Goal: Use online tool/utility: Utilize a website feature to perform a specific function

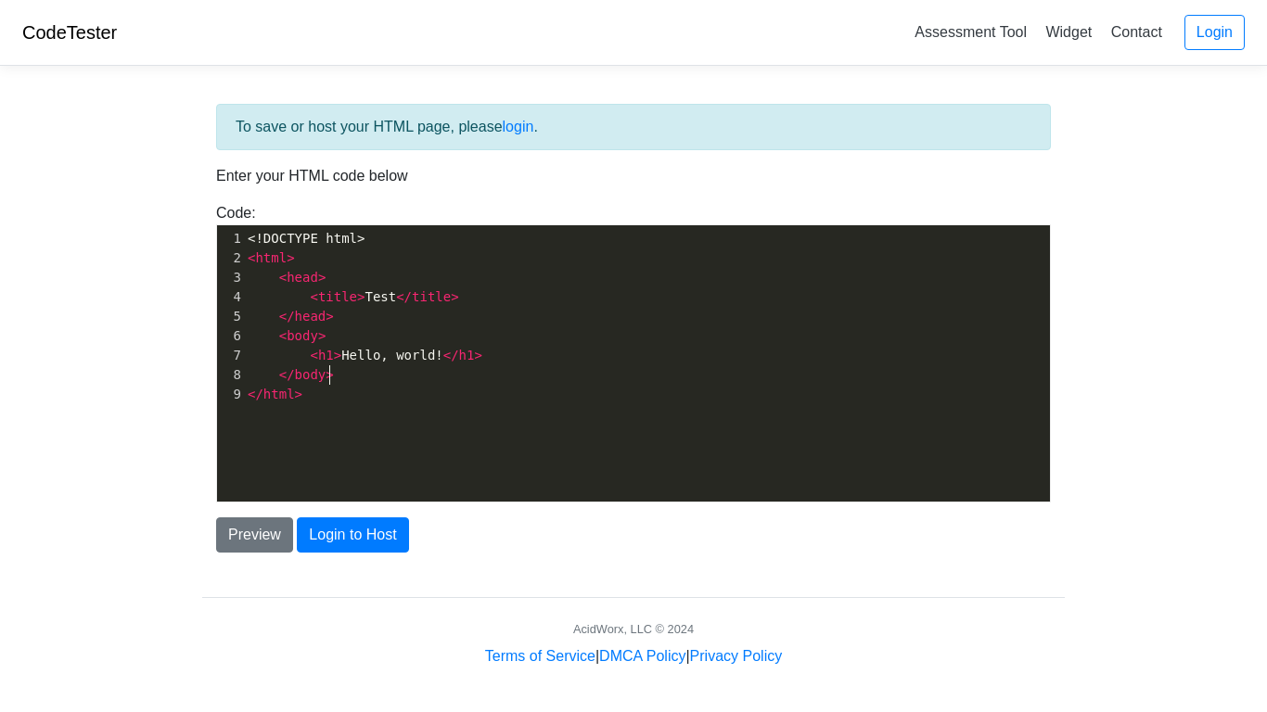
click at [387, 376] on pre "</ body >" at bounding box center [647, 374] width 806 height 19
type textarea "<!DOCTYPE html> <html> <head> <title>Test</title> </head> <body> <h1>Hello, wor…"
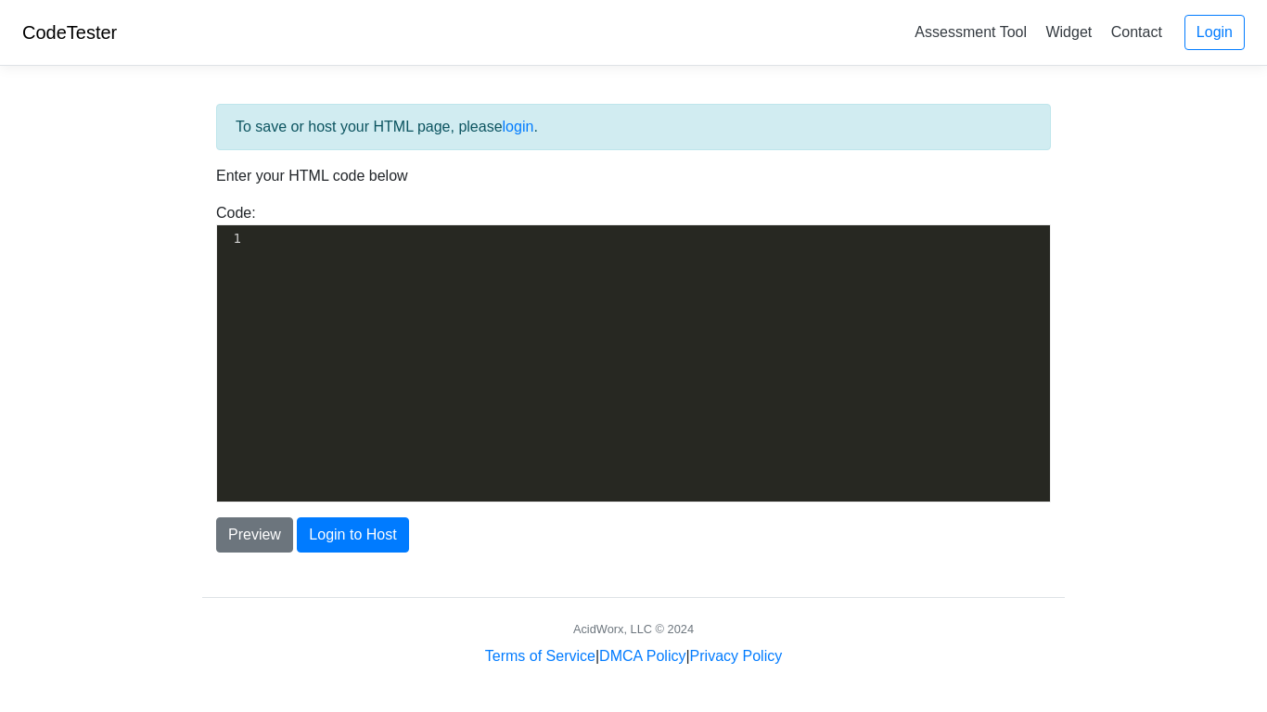
type textarea "​"
paste textarea
type textarea "\"
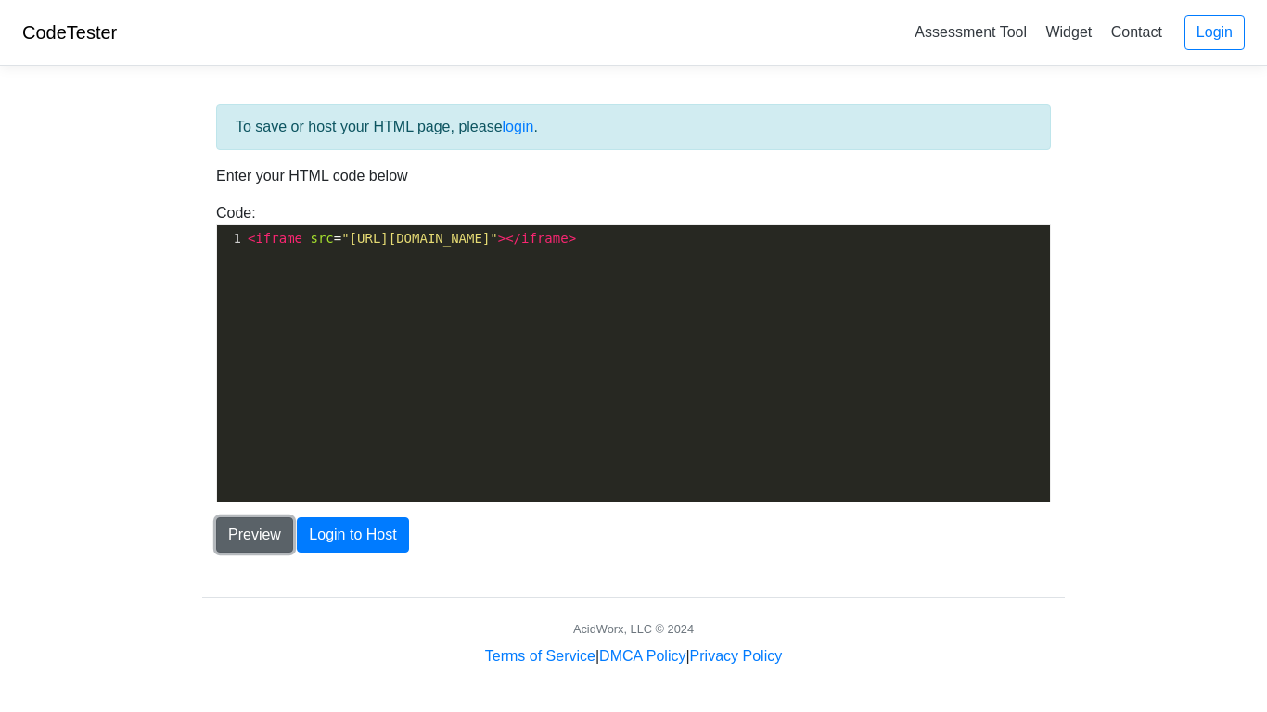
click at [274, 531] on button "Preview" at bounding box center [254, 534] width 77 height 35
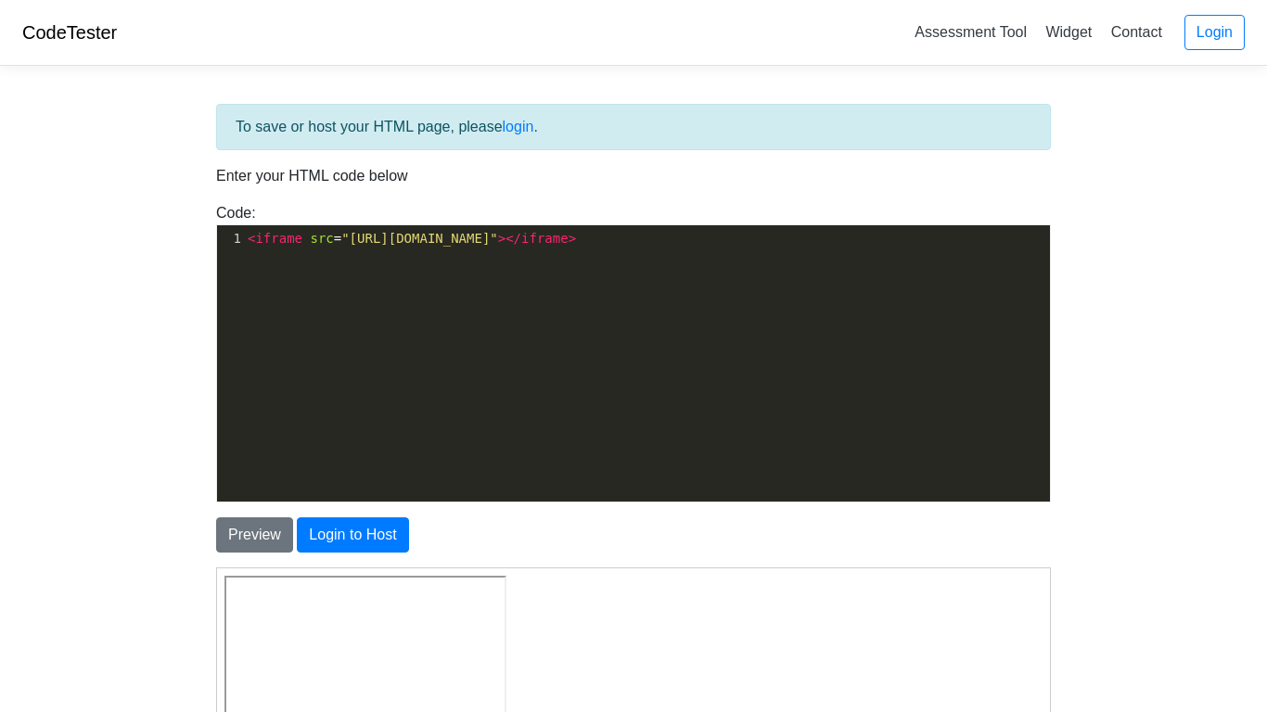
scroll to position [1, 0]
click at [725, 548] on div "Preview Login to Host" at bounding box center [633, 534] width 862 height 35
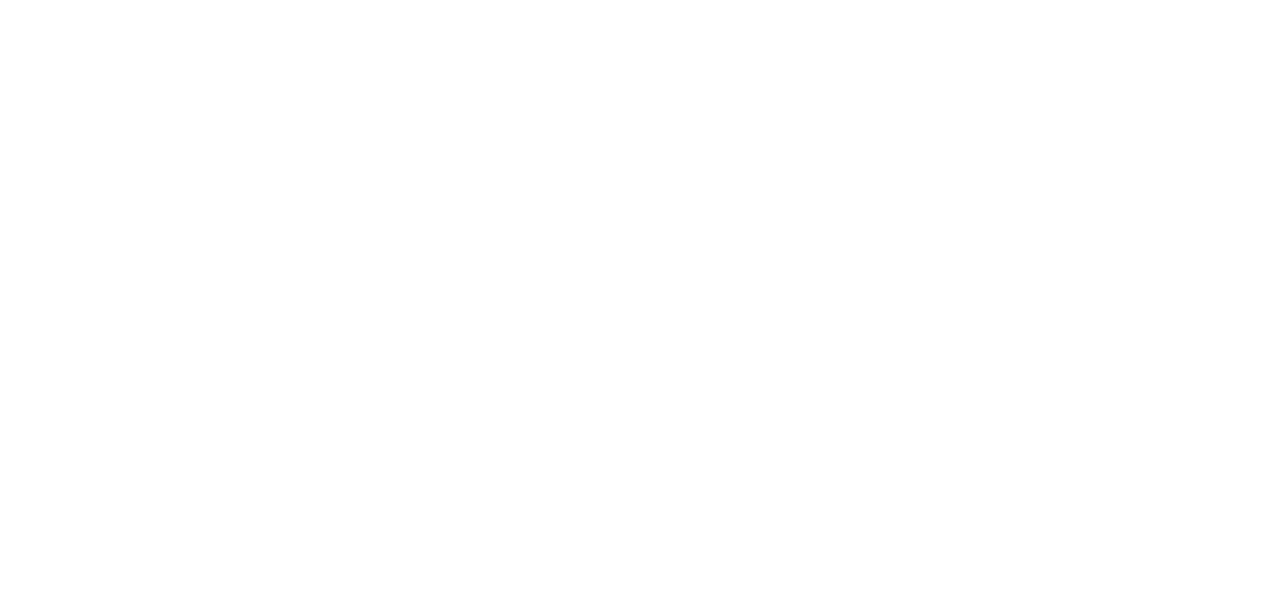
scroll to position [1, 0]
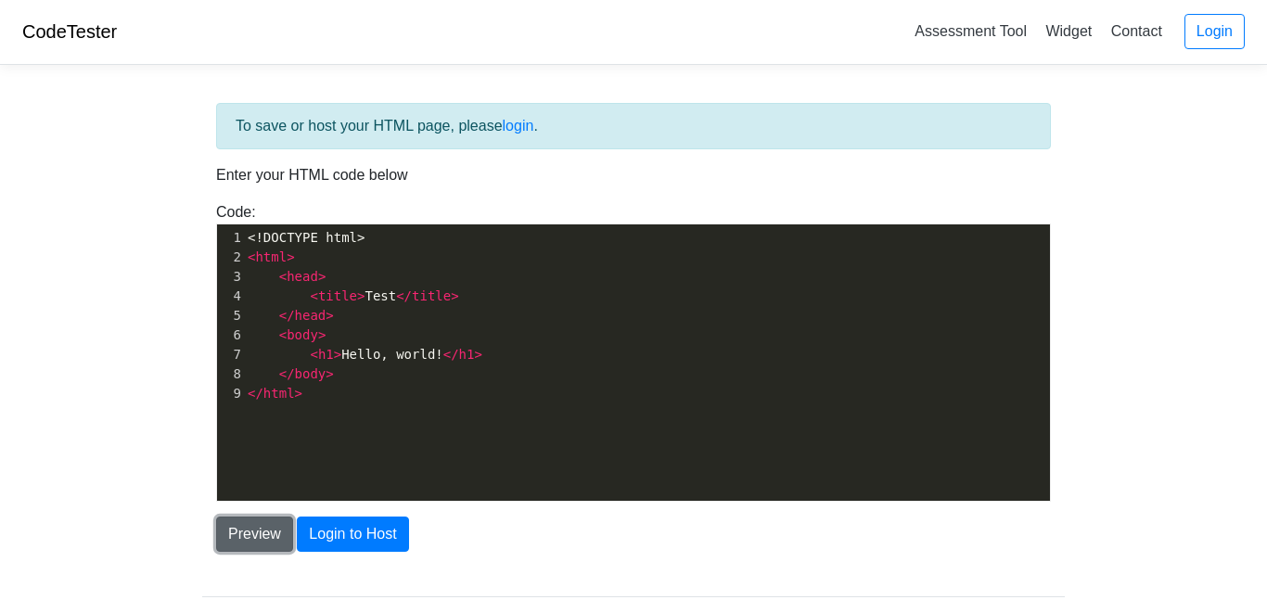
click at [262, 535] on button "Preview" at bounding box center [254, 534] width 77 height 35
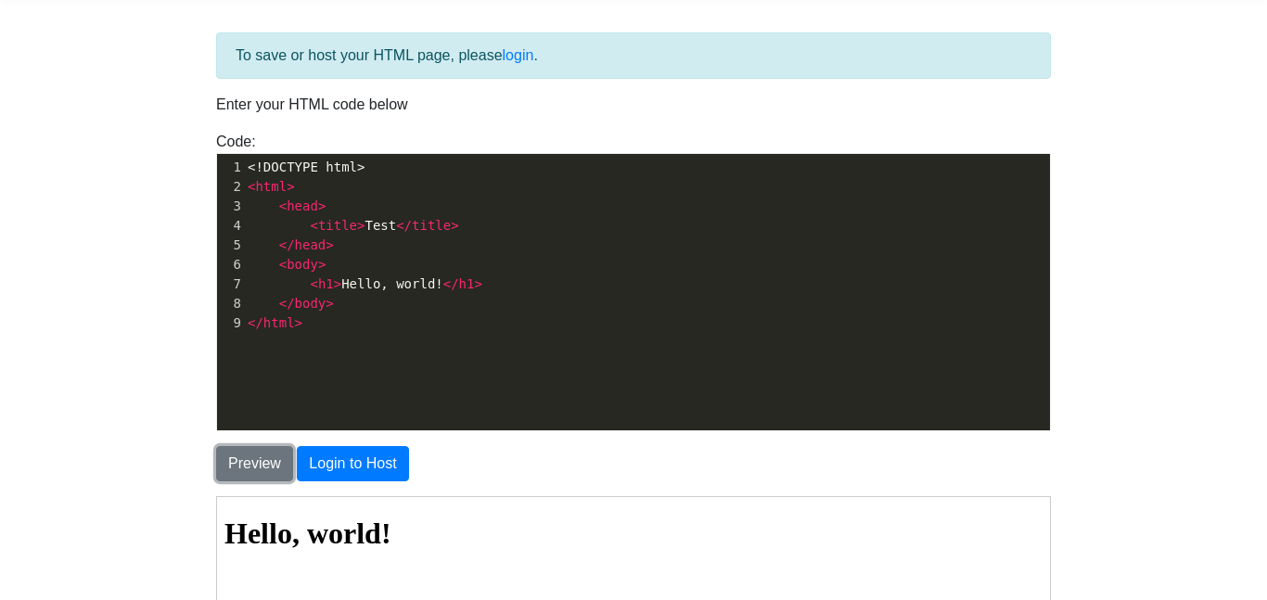
scroll to position [68, 0]
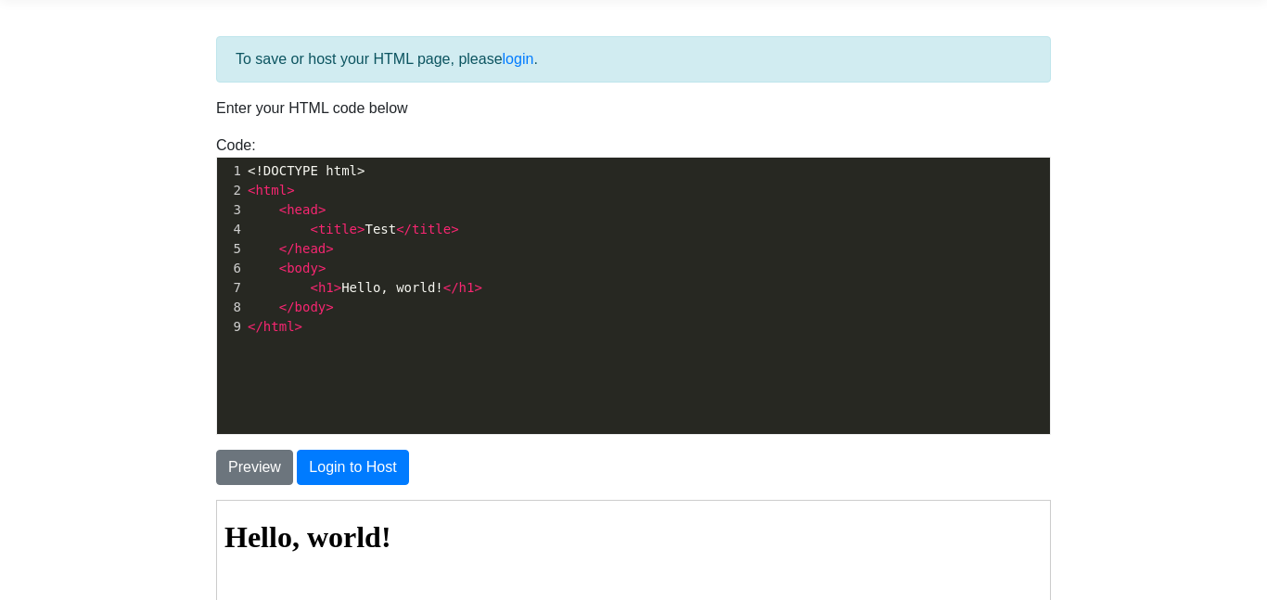
click at [402, 301] on pre "</ body >" at bounding box center [647, 307] width 806 height 19
type textarea ">"
click at [402, 301] on pre "</ body >" at bounding box center [647, 307] width 806 height 19
click at [399, 286] on span "< h1 > Hello, world! </ h1 >" at bounding box center [365, 287] width 235 height 15
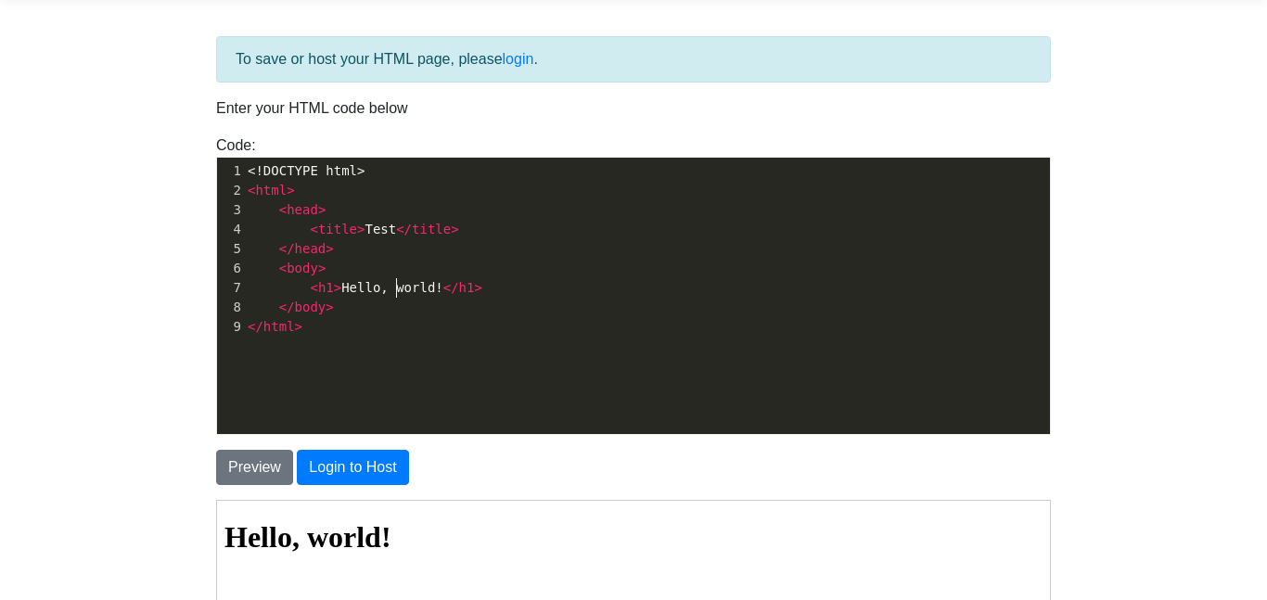
type textarea "world"
click at [399, 286] on span "< h1 > Hello, world! </ h1 >" at bounding box center [365, 287] width 235 height 15
click at [399, 287] on span "< h1 > Hello, world! </ h1 >" at bounding box center [365, 287] width 235 height 15
type textarea "<h1>Hello, world!</h1>"
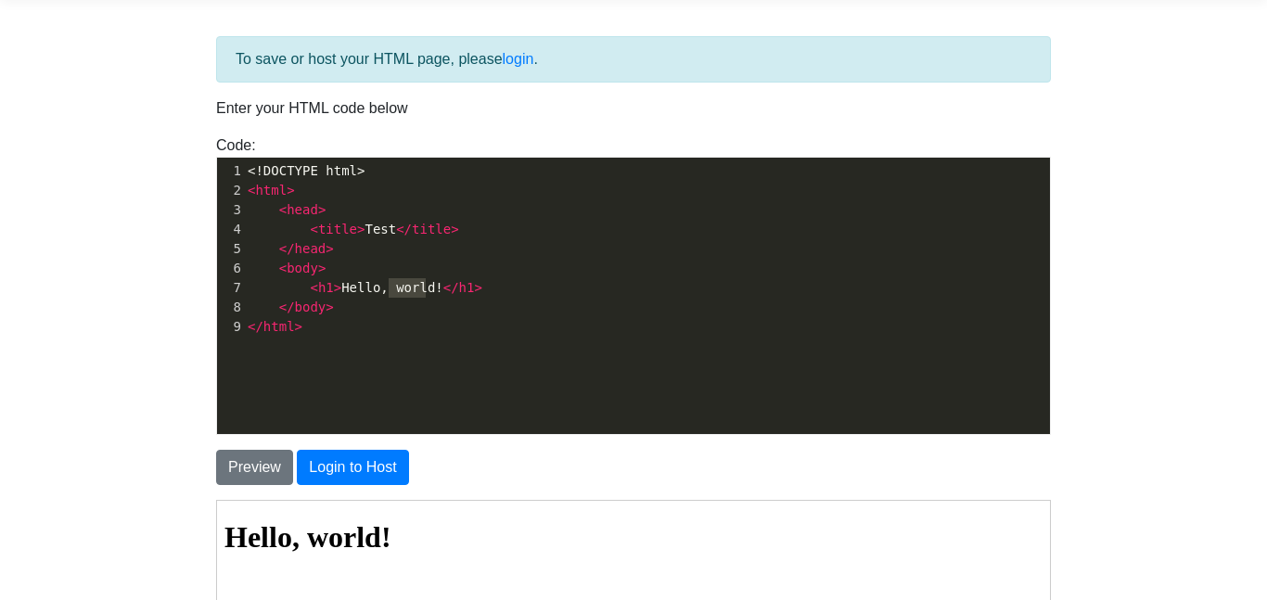
click at [399, 287] on span "< h1 > Hello, world! </ h1 >" at bounding box center [365, 287] width 235 height 15
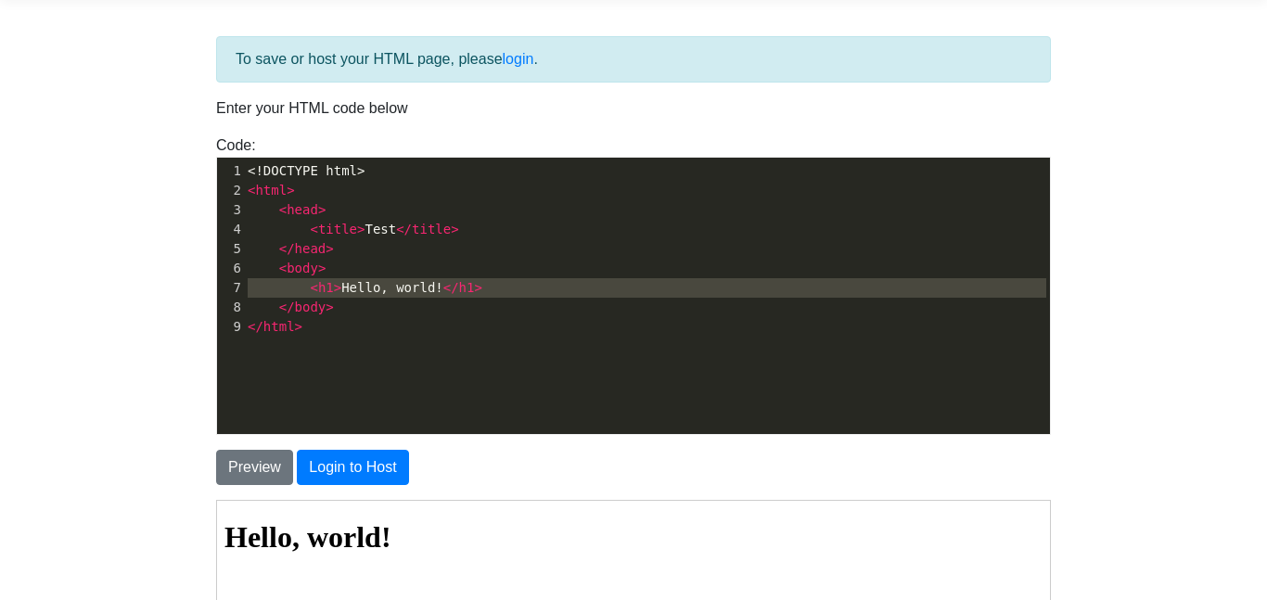
click at [399, 287] on span "< h1 > Hello, world! </ h1 >" at bounding box center [365, 287] width 235 height 15
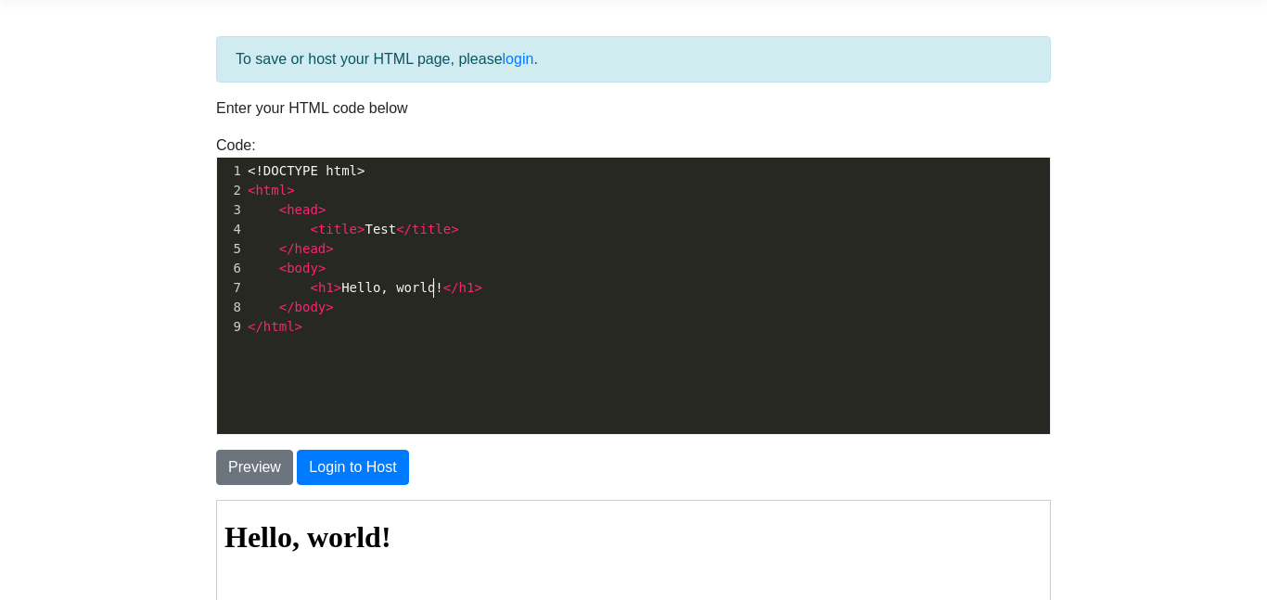
click at [443, 287] on span "</" at bounding box center [451, 287] width 16 height 15
type textarea "i hate nigger"
click at [644, 515] on html "Hello, world!" at bounding box center [632, 537] width 833 height 74
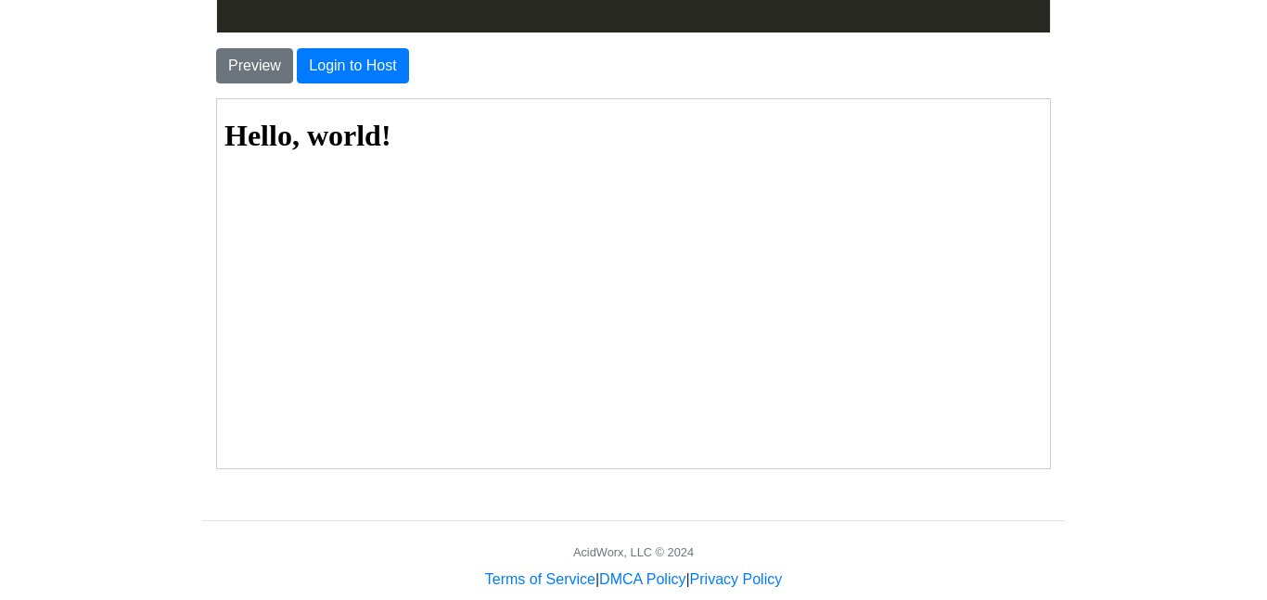
scroll to position [504, 0]
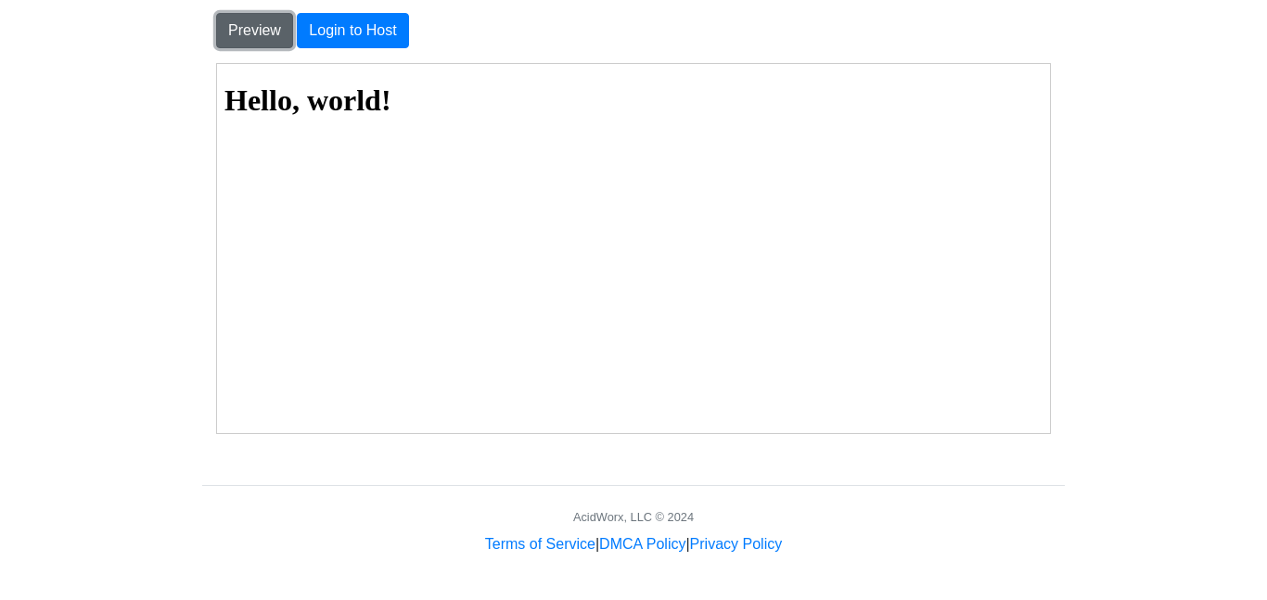
click at [237, 20] on button "Preview" at bounding box center [254, 30] width 77 height 35
